Goal: Information Seeking & Learning: Learn about a topic

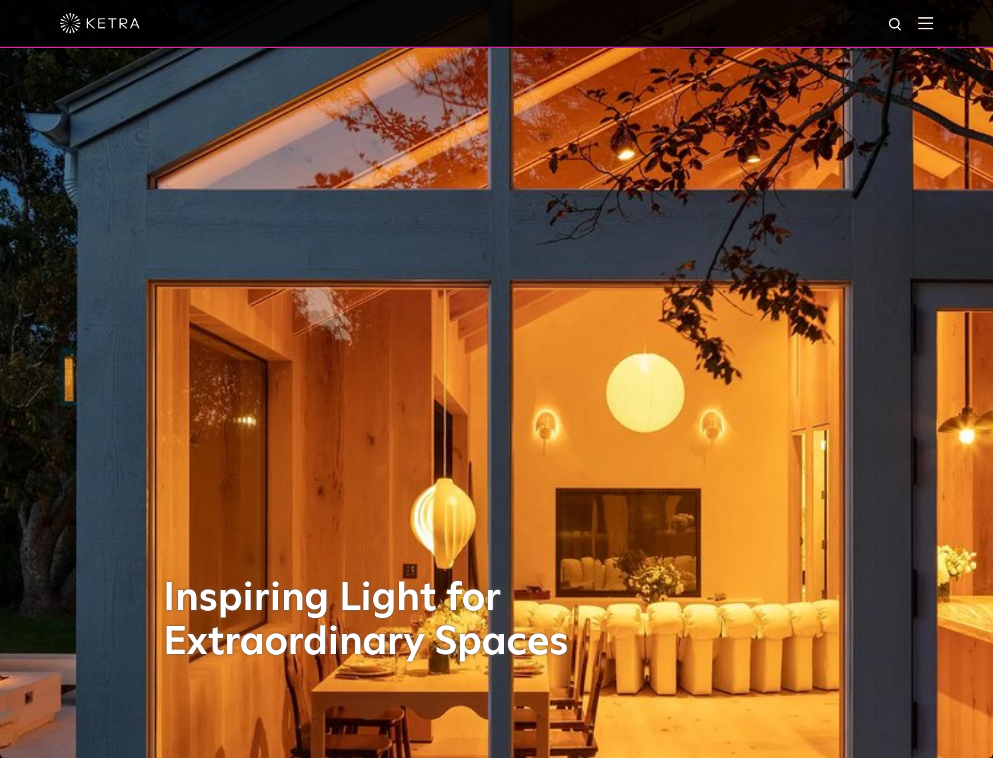
click at [933, 22] on img at bounding box center [925, 23] width 15 height 13
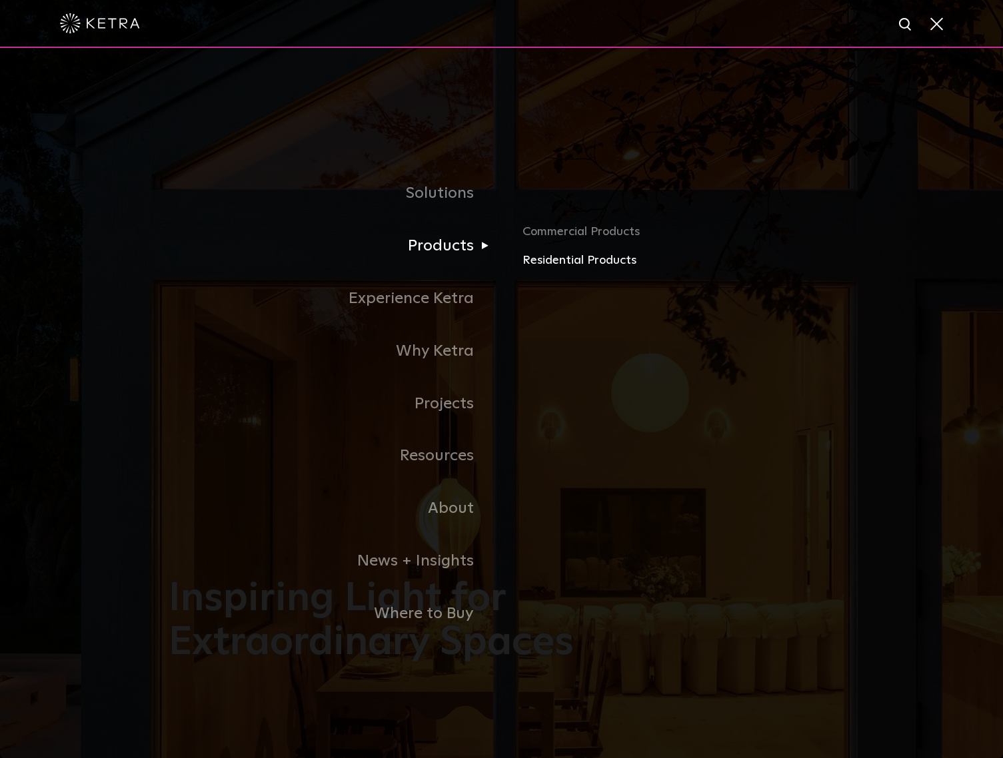
click at [538, 270] on link "Residential Products" at bounding box center [678, 260] width 312 height 19
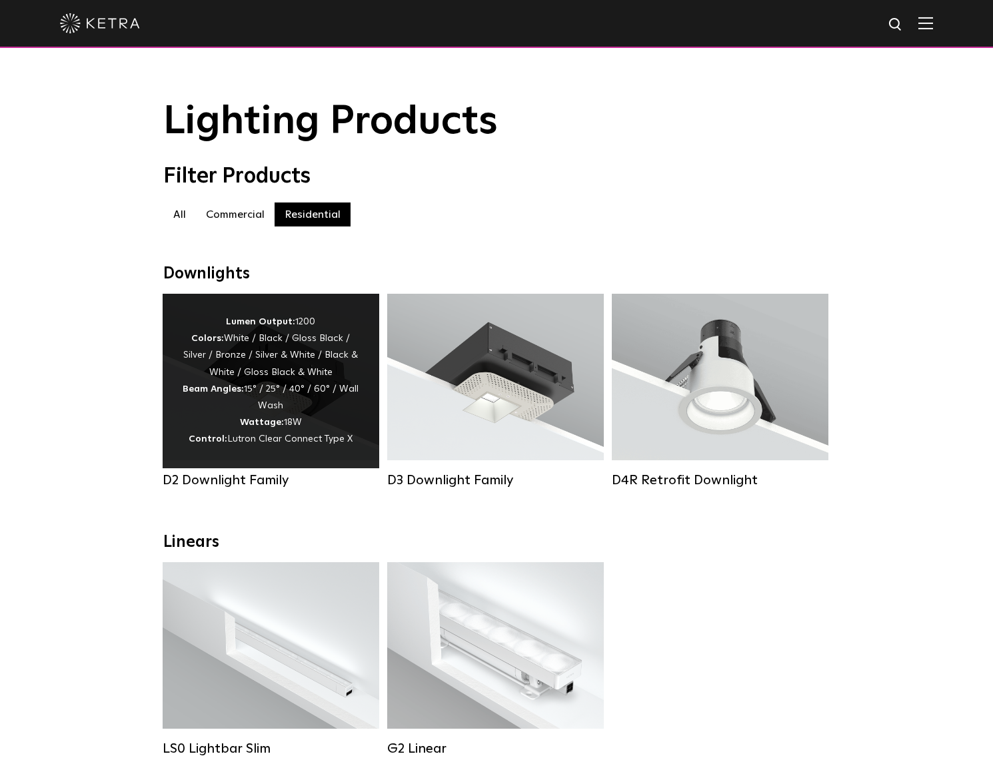
click at [252, 361] on div "Lumen Output: 1200 Colors: White / Black / Gloss Black / Silver / Bronze / Silv…" at bounding box center [271, 381] width 177 height 135
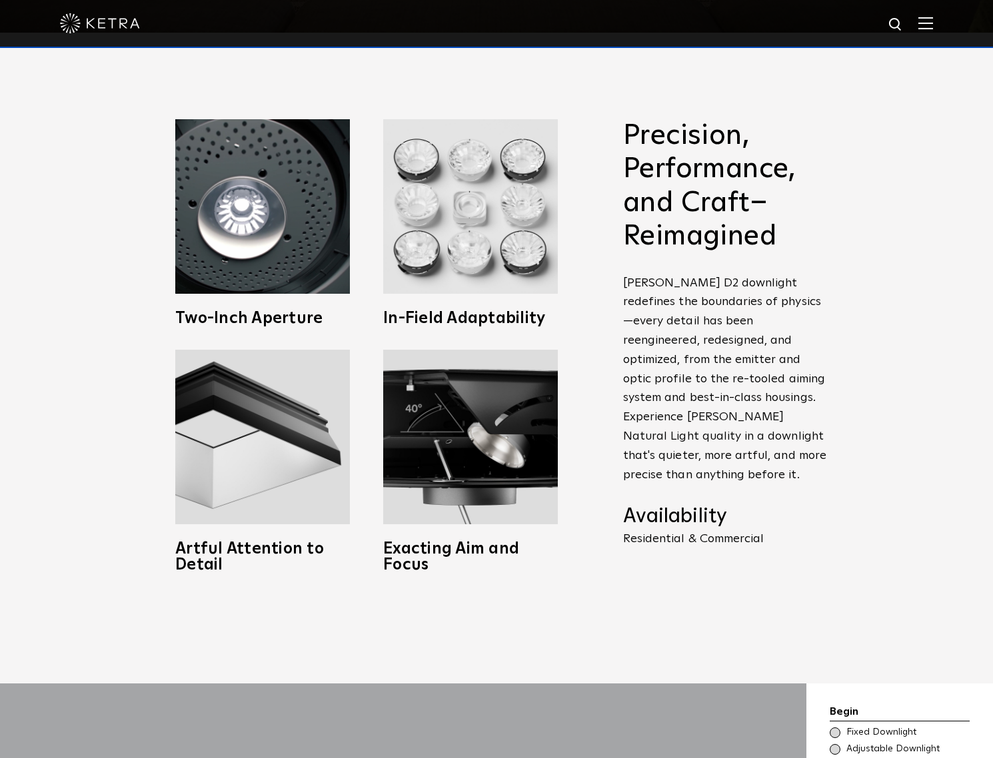
scroll to position [733, 0]
